Goal: Information Seeking & Learning: Learn about a topic

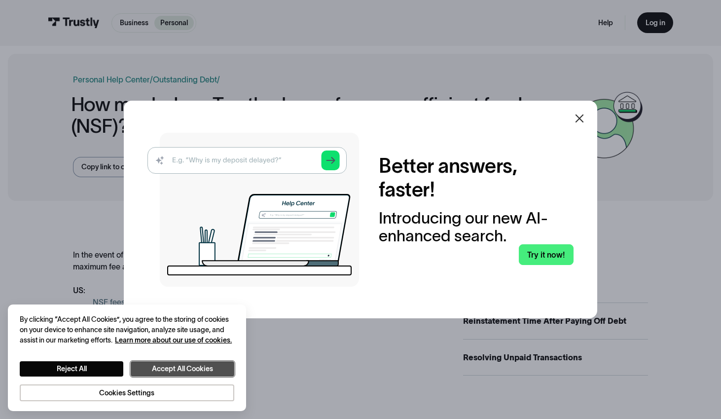
click at [183, 368] on button "Accept All Cookies" at bounding box center [183, 368] width 104 height 15
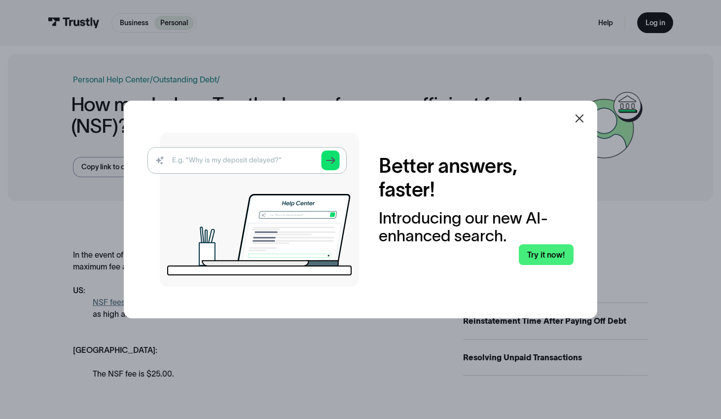
click at [579, 121] on icon at bounding box center [580, 118] width 12 height 12
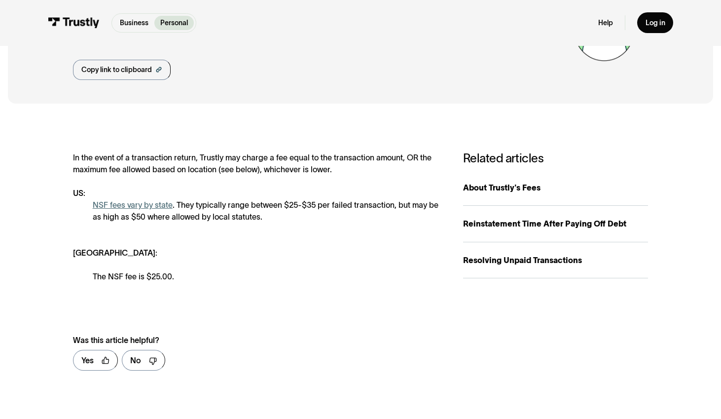
scroll to position [82, 0]
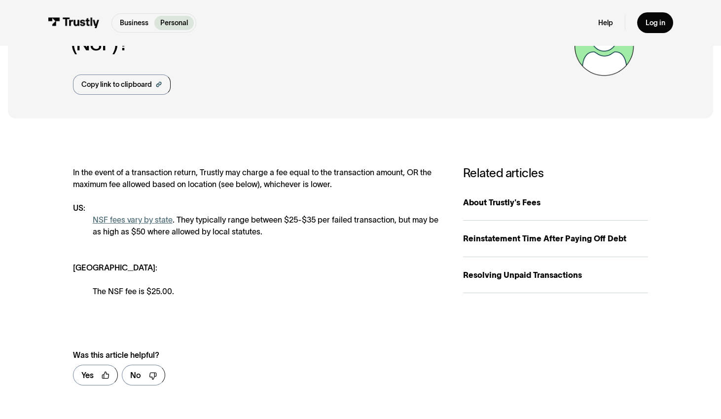
click at [154, 219] on link "NSF fees vary by state" at bounding box center [133, 219] width 80 height 9
click at [151, 221] on link "NSF fees vary by state" at bounding box center [133, 219] width 80 height 9
click at [481, 205] on div "About Trustly's Fees" at bounding box center [555, 202] width 185 height 12
